Goal: Find specific page/section: Find specific page/section

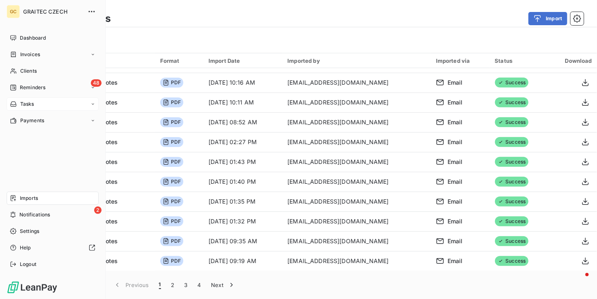
scroll to position [949, 0]
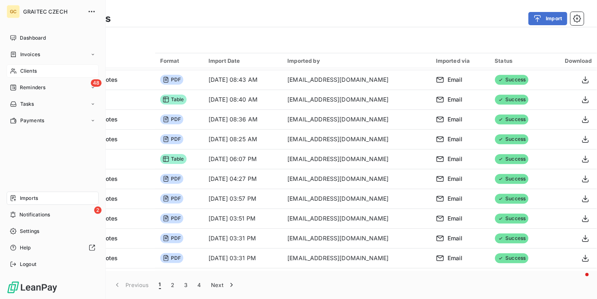
click at [45, 71] on div "Clients" at bounding box center [53, 70] width 92 height 13
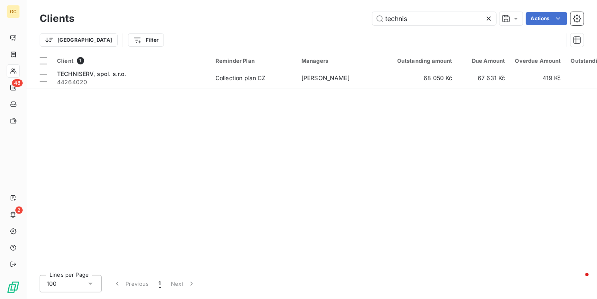
click at [485, 16] on icon at bounding box center [488, 18] width 8 height 8
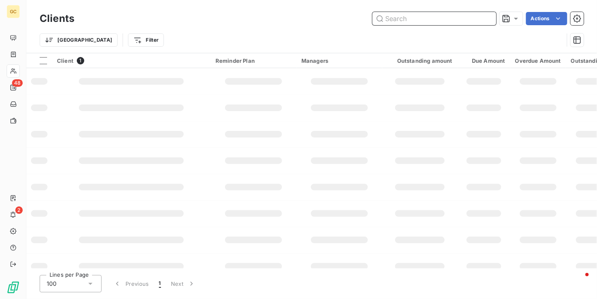
click at [449, 16] on input "text" at bounding box center [434, 18] width 124 height 13
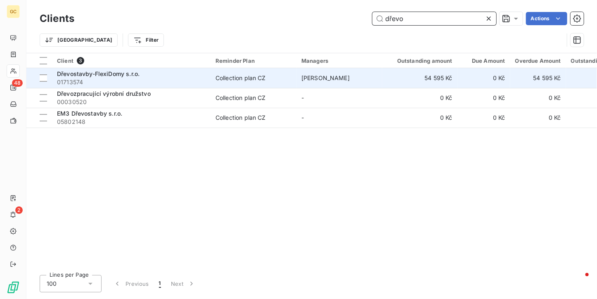
type input "dřevo"
click at [231, 76] on div "Collection plan CZ" at bounding box center [240, 78] width 50 height 8
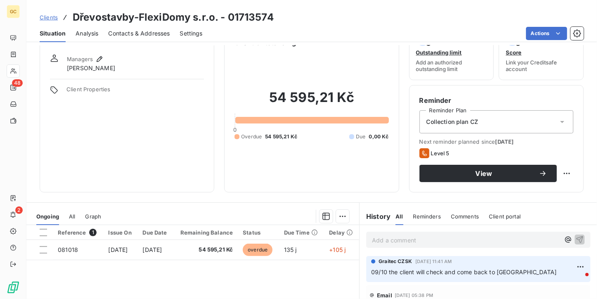
scroll to position [41, 0]
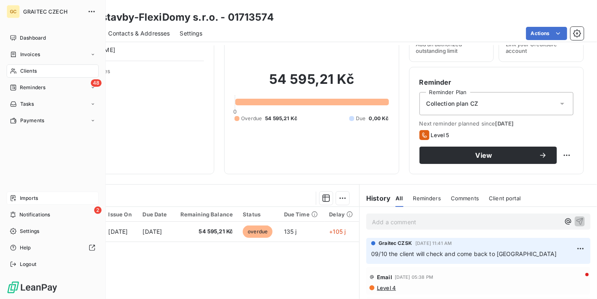
click at [28, 204] on div "Imports" at bounding box center [53, 197] width 92 height 13
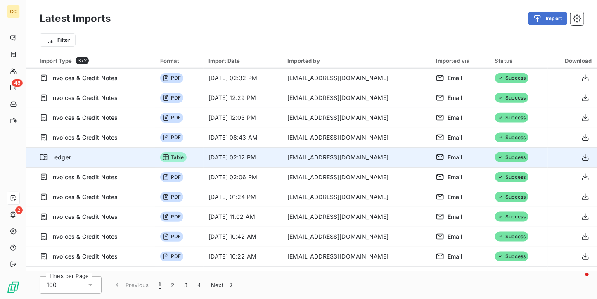
scroll to position [578, 0]
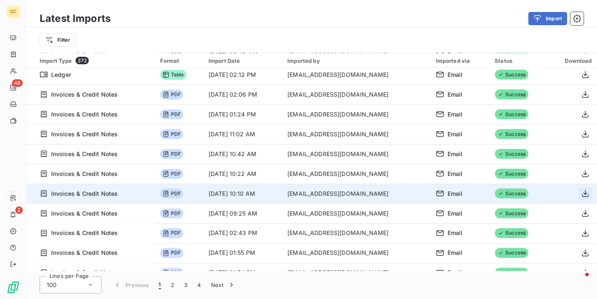
click at [586, 194] on button "button" at bounding box center [585, 193] width 13 height 13
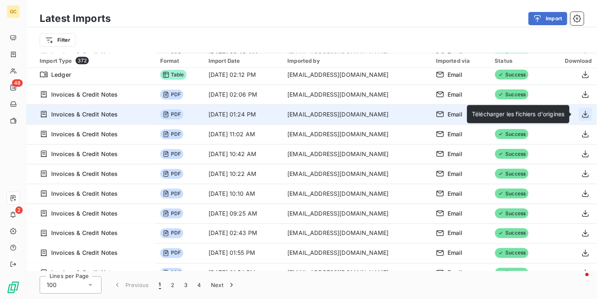
click at [581, 108] on button "button" at bounding box center [585, 114] width 13 height 13
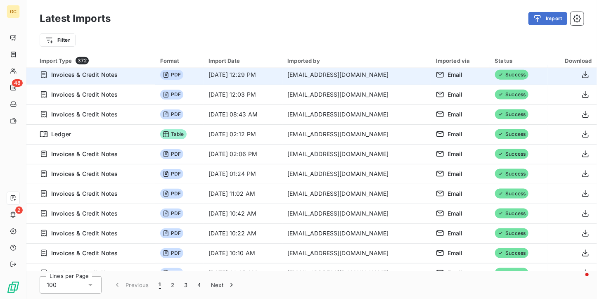
scroll to position [454, 0]
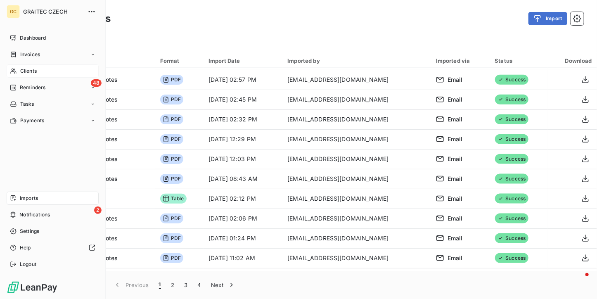
click at [20, 70] on span "Clients" at bounding box center [28, 70] width 17 height 7
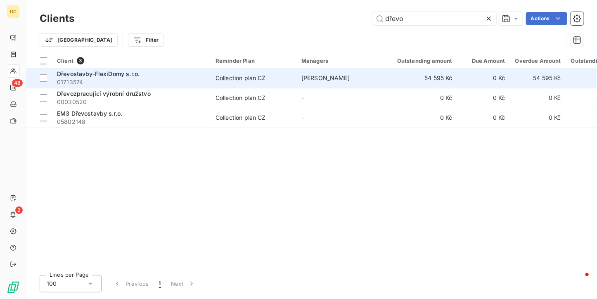
click at [316, 83] on td "[PERSON_NAME]" at bounding box center [339, 78] width 86 height 20
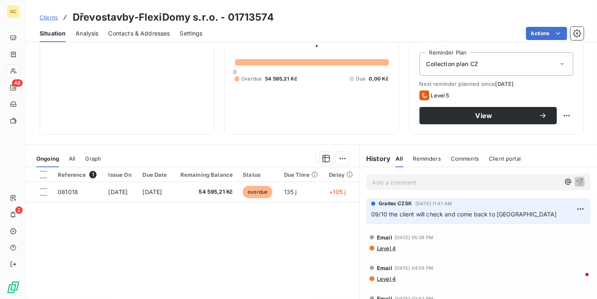
scroll to position [83, 0]
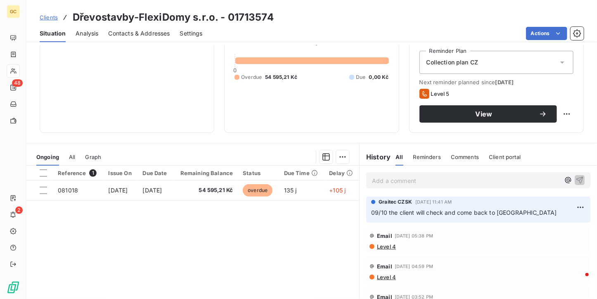
click at [134, 37] on span "Contacts & Addresses" at bounding box center [139, 33] width 61 height 8
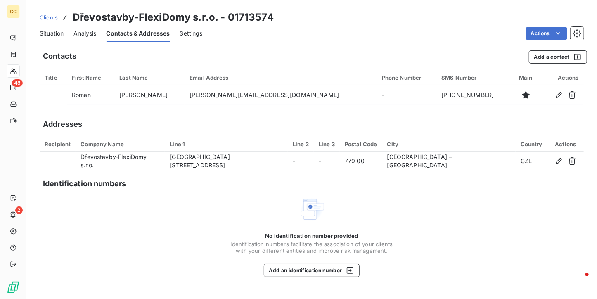
click at [60, 33] on span "Situation" at bounding box center [52, 33] width 24 height 8
